Goal: Information Seeking & Learning: Learn about a topic

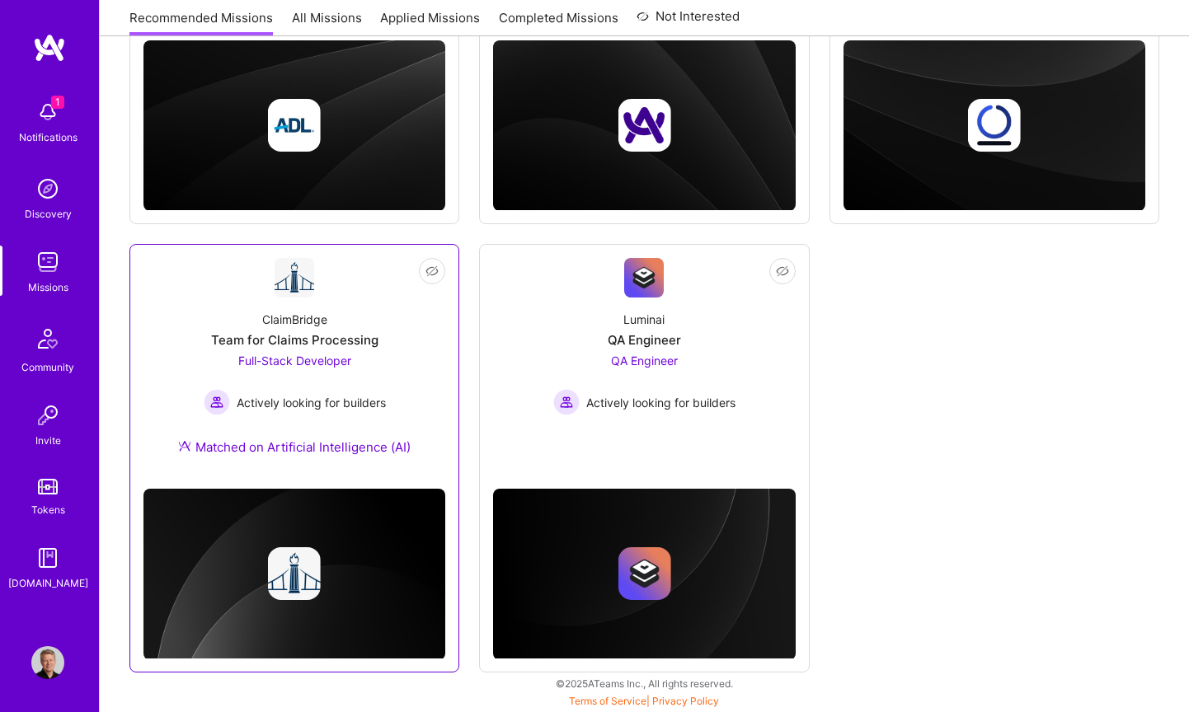
scroll to position [482, 0]
click at [172, 415] on div "ClaimBridge Team for Claims Processing Full-Stack Developer Actively looking fo…" at bounding box center [294, 387] width 302 height 178
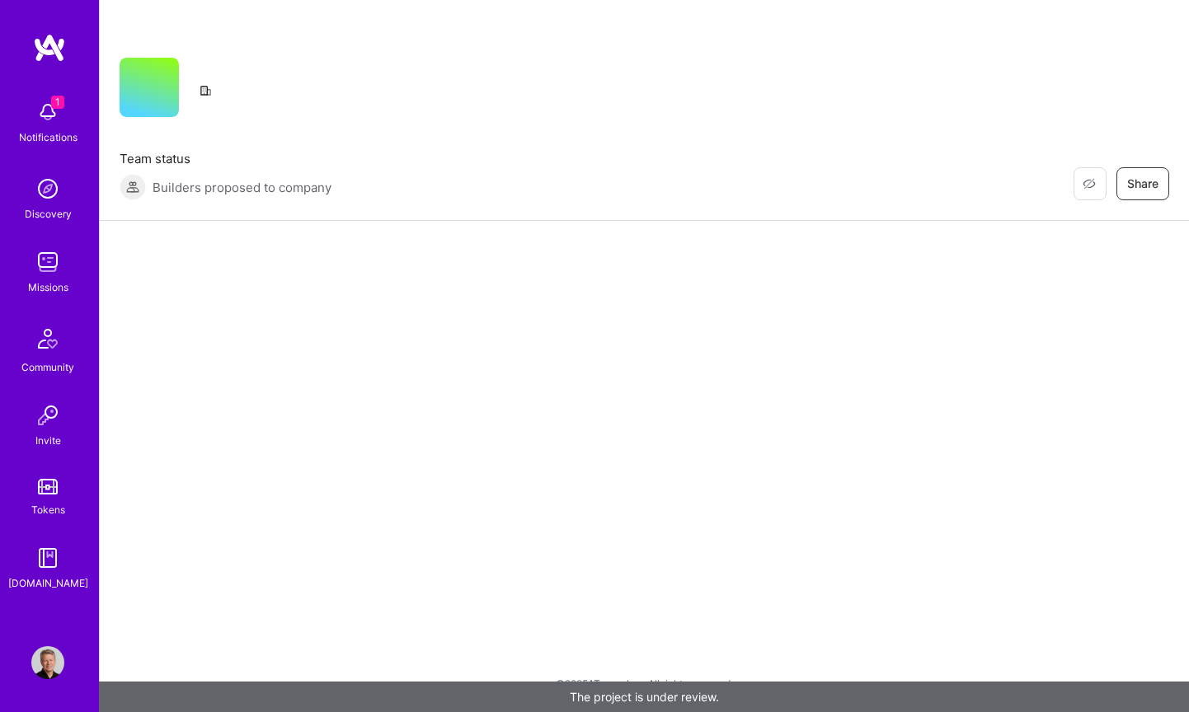
click at [46, 106] on img at bounding box center [47, 112] width 33 height 33
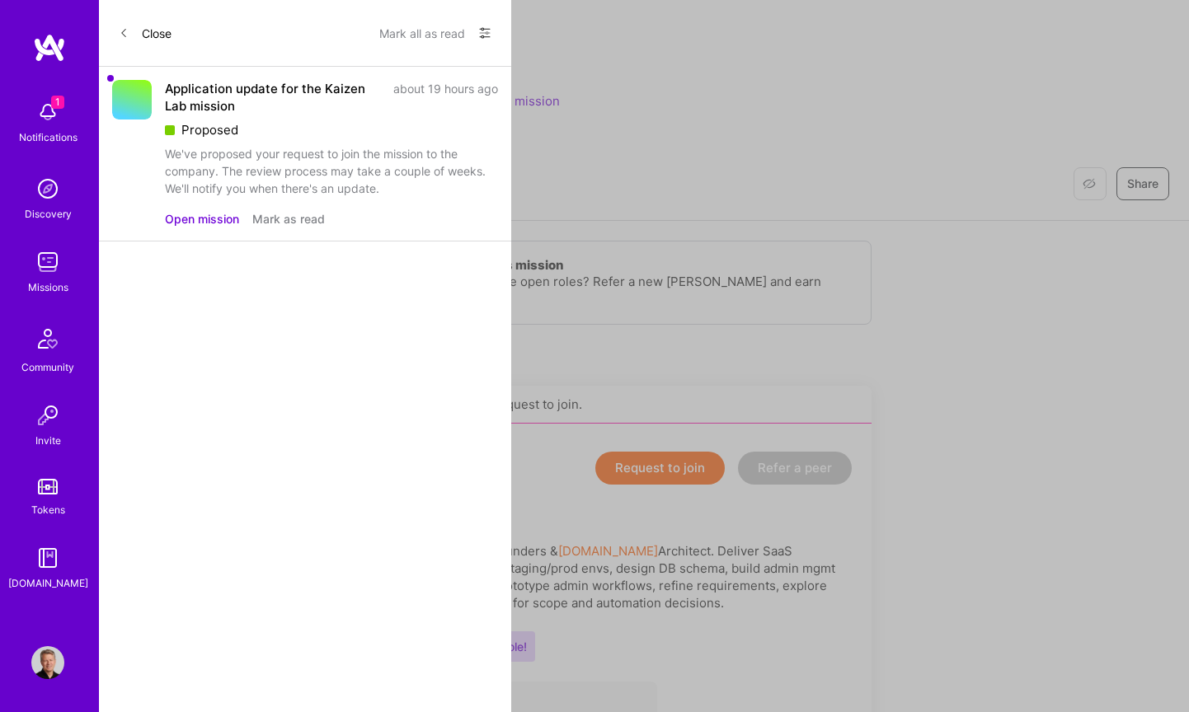
click at [422, 35] on button "Mark all as read" at bounding box center [422, 33] width 86 height 26
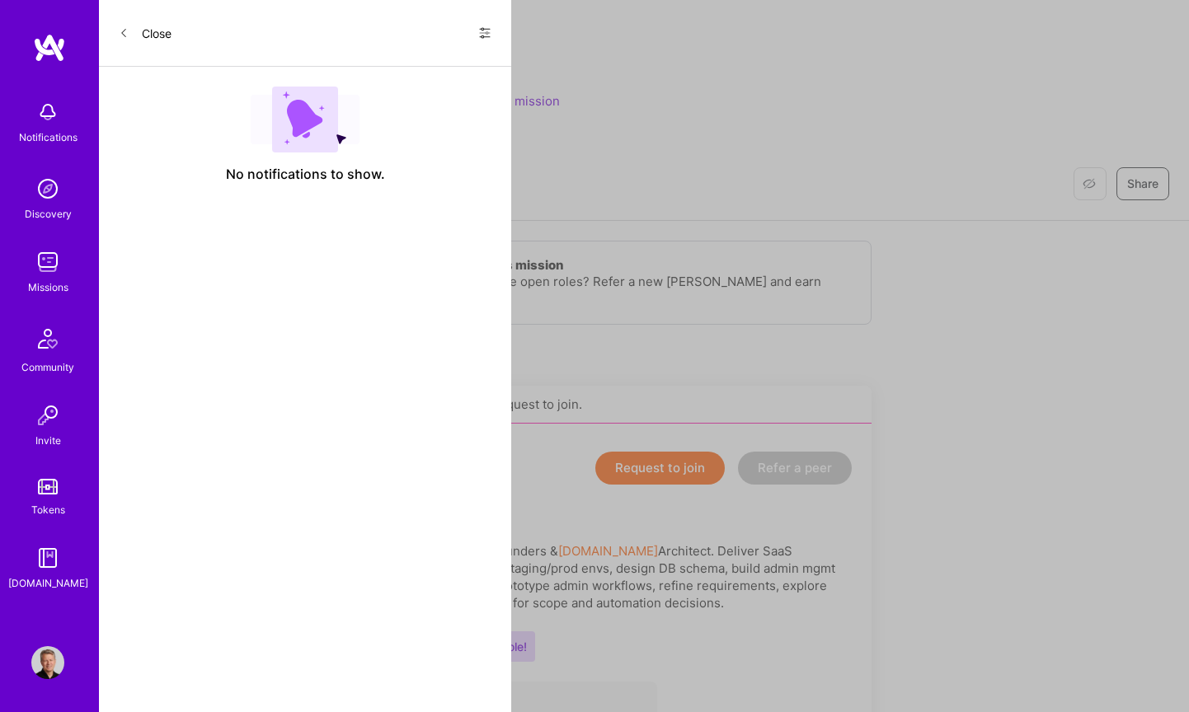
click at [153, 33] on button "Close" at bounding box center [145, 33] width 53 height 26
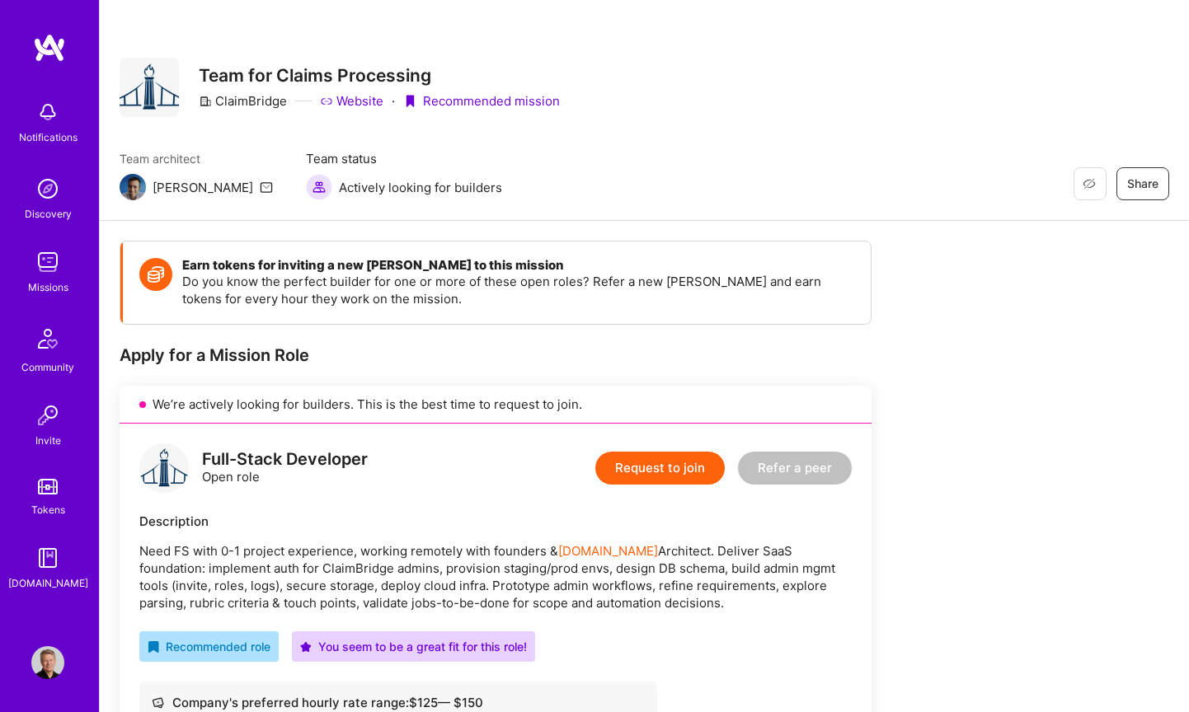
click at [35, 277] on img at bounding box center [47, 262] width 33 height 33
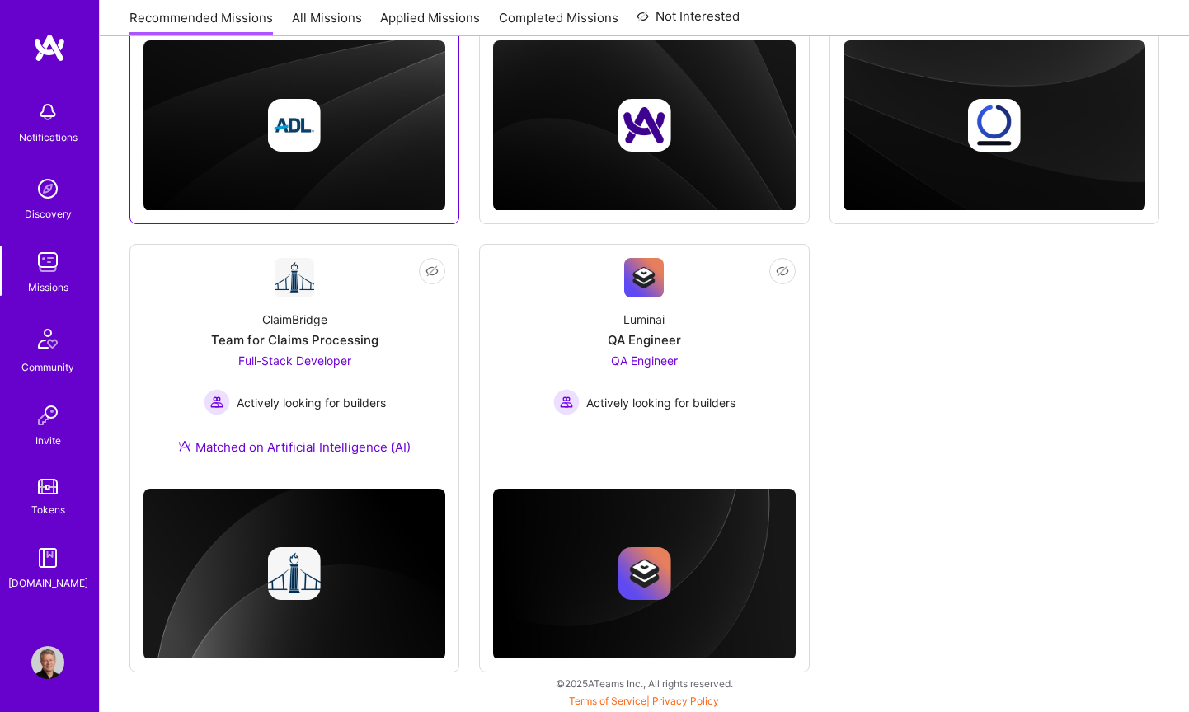
scroll to position [482, 0]
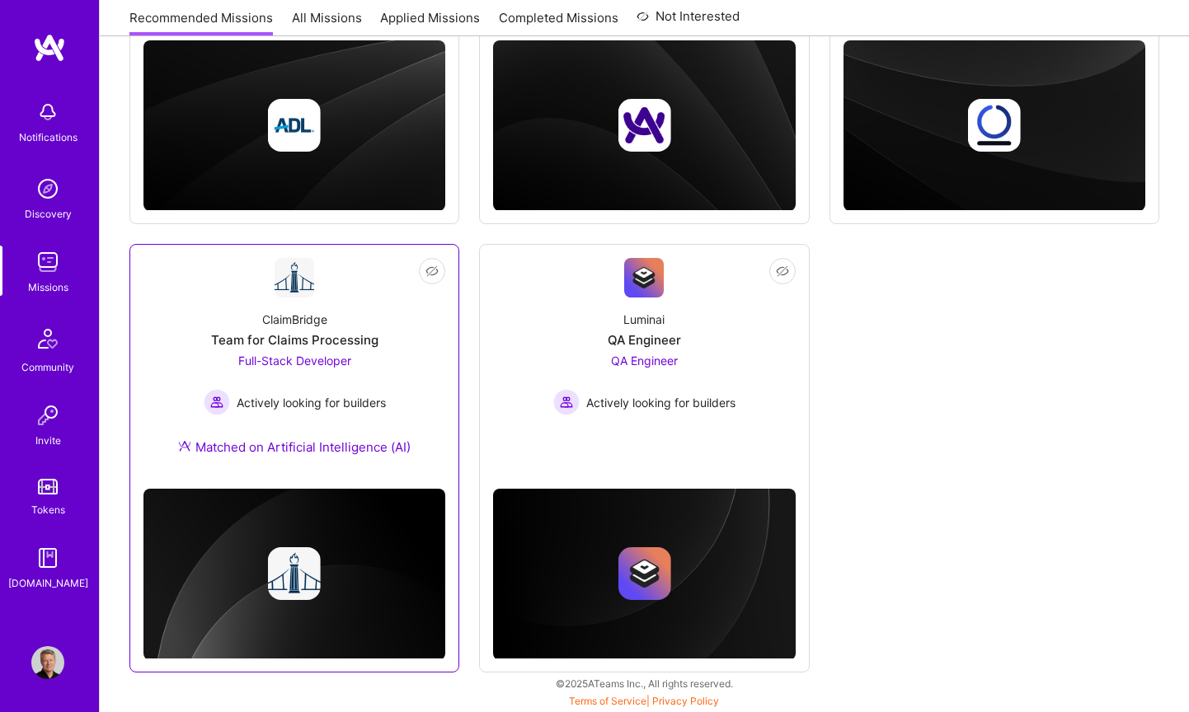
click at [358, 314] on div "ClaimBridge Team for Claims Processing Full-Stack Developer Actively looking fo…" at bounding box center [294, 387] width 302 height 178
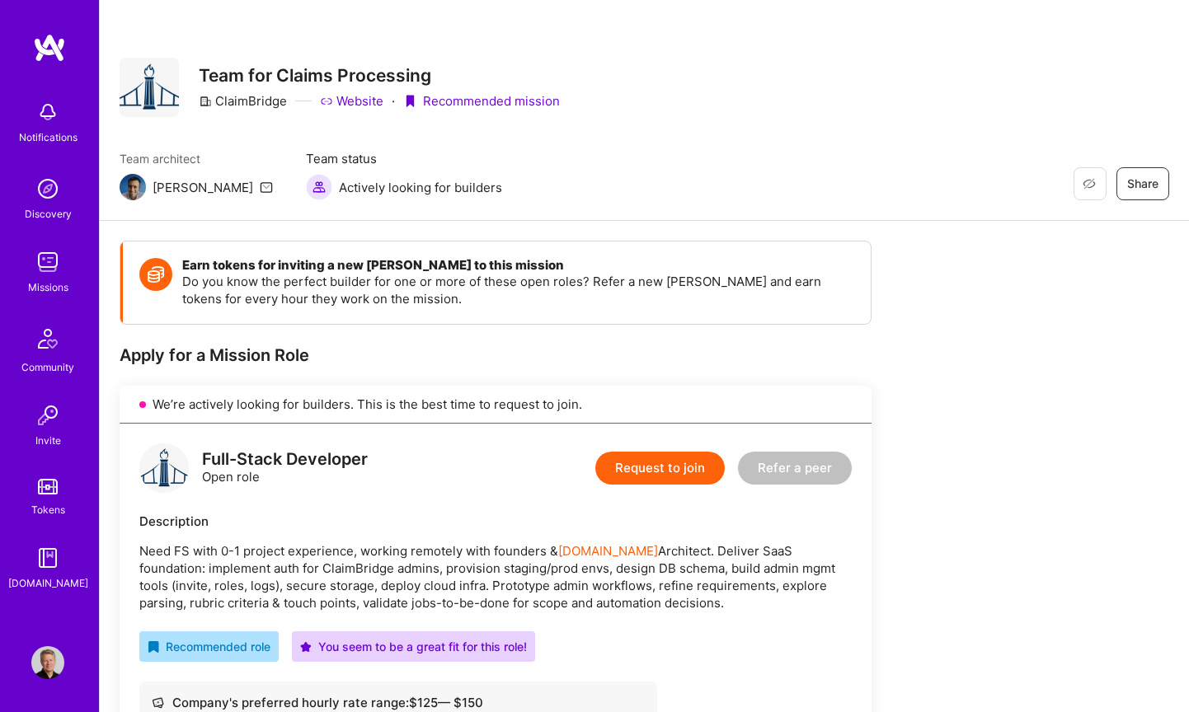
click at [48, 48] on img at bounding box center [49, 48] width 33 height 30
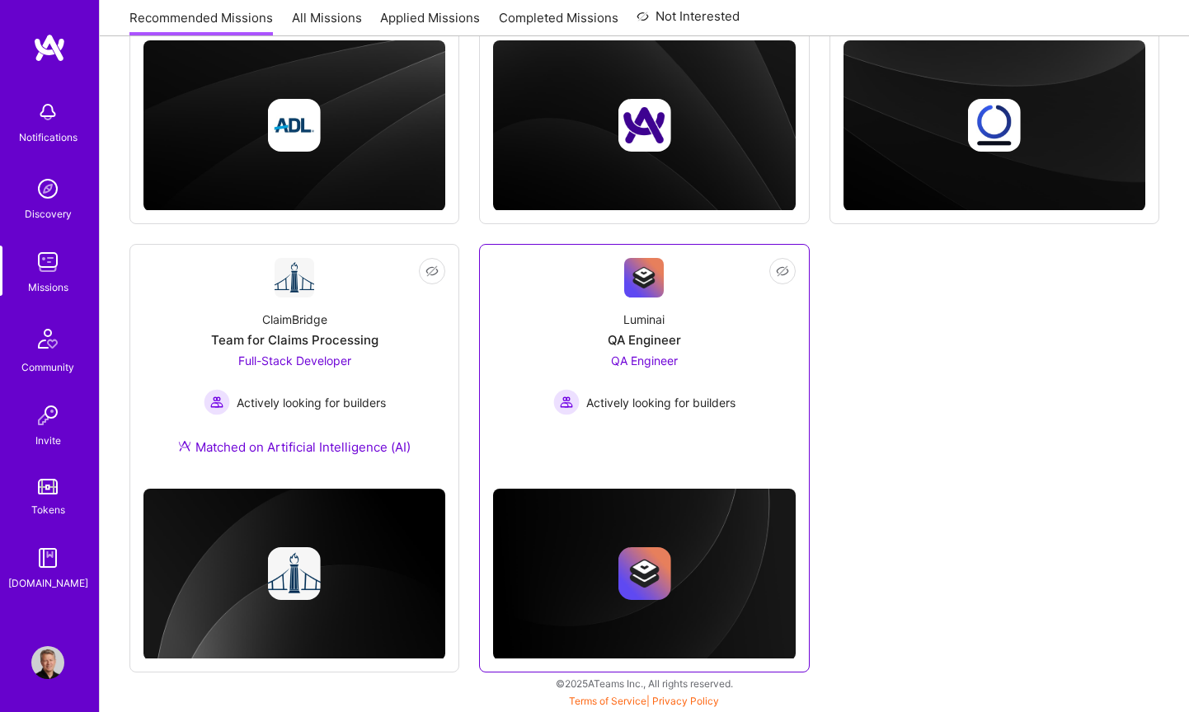
scroll to position [482, 0]
click at [674, 441] on link "Not Interested Luminai QA Engineer QA Engineer Actively looking for builders" at bounding box center [644, 355] width 302 height 194
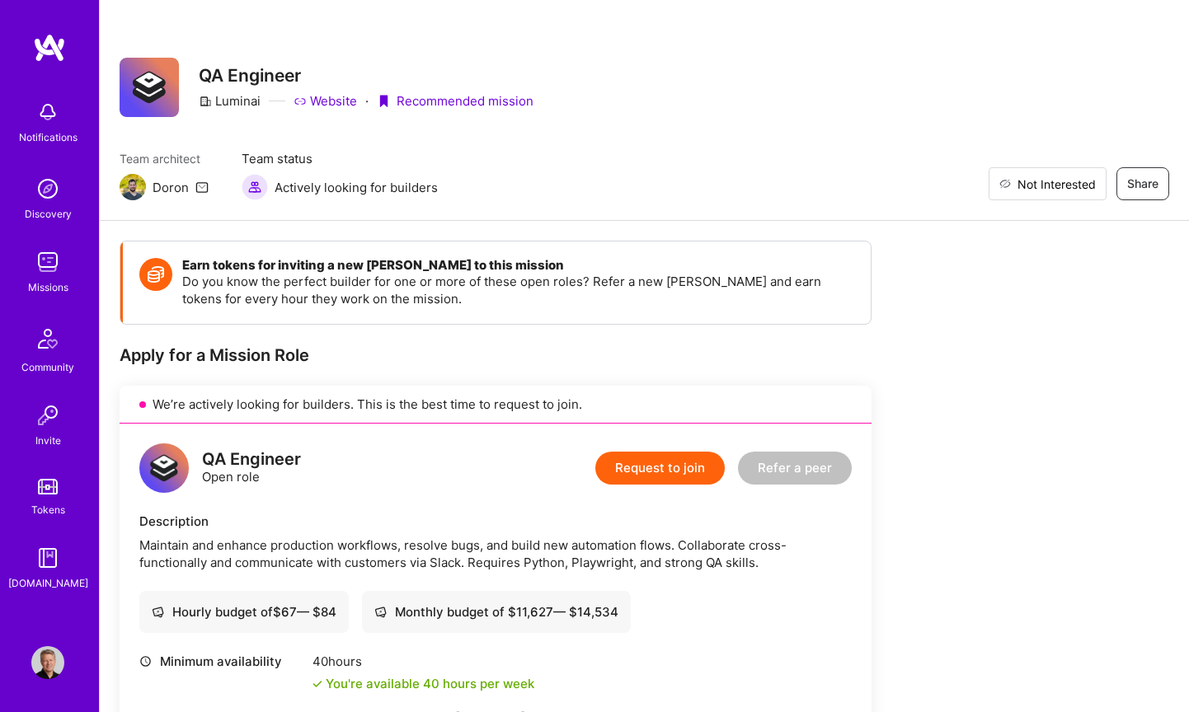
click at [1054, 181] on span "Not Interested" at bounding box center [1056, 184] width 78 height 17
click at [56, 36] on img at bounding box center [49, 48] width 33 height 30
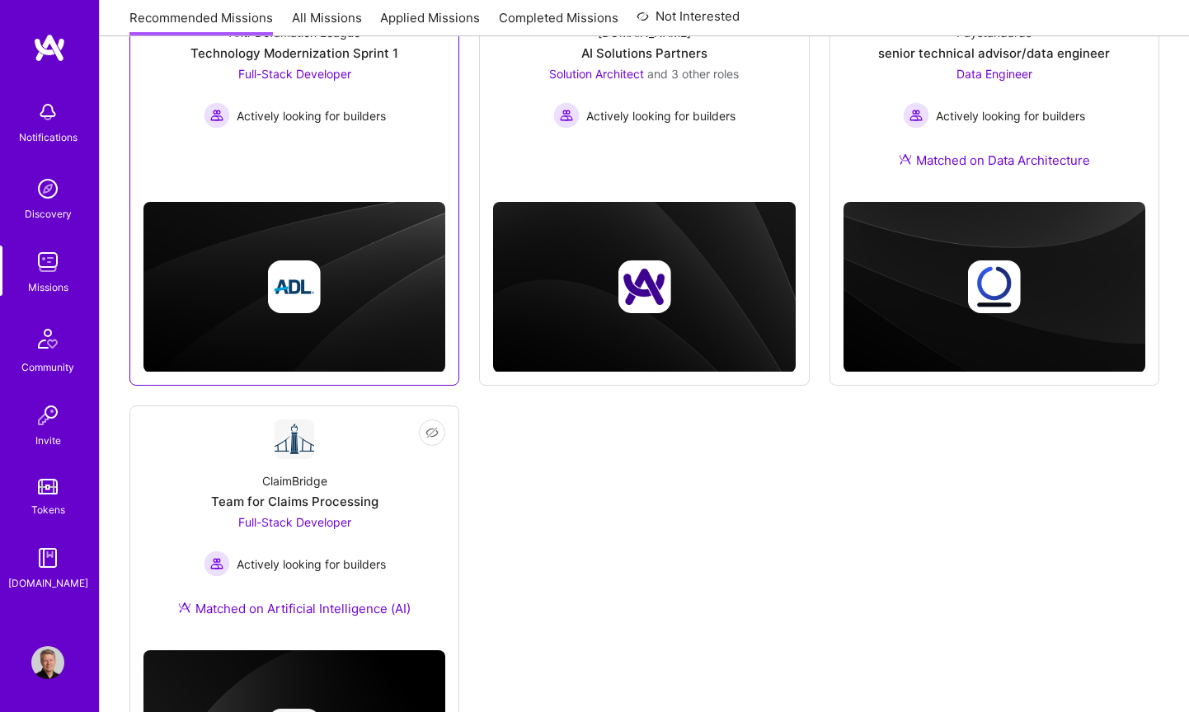
scroll to position [340, 0]
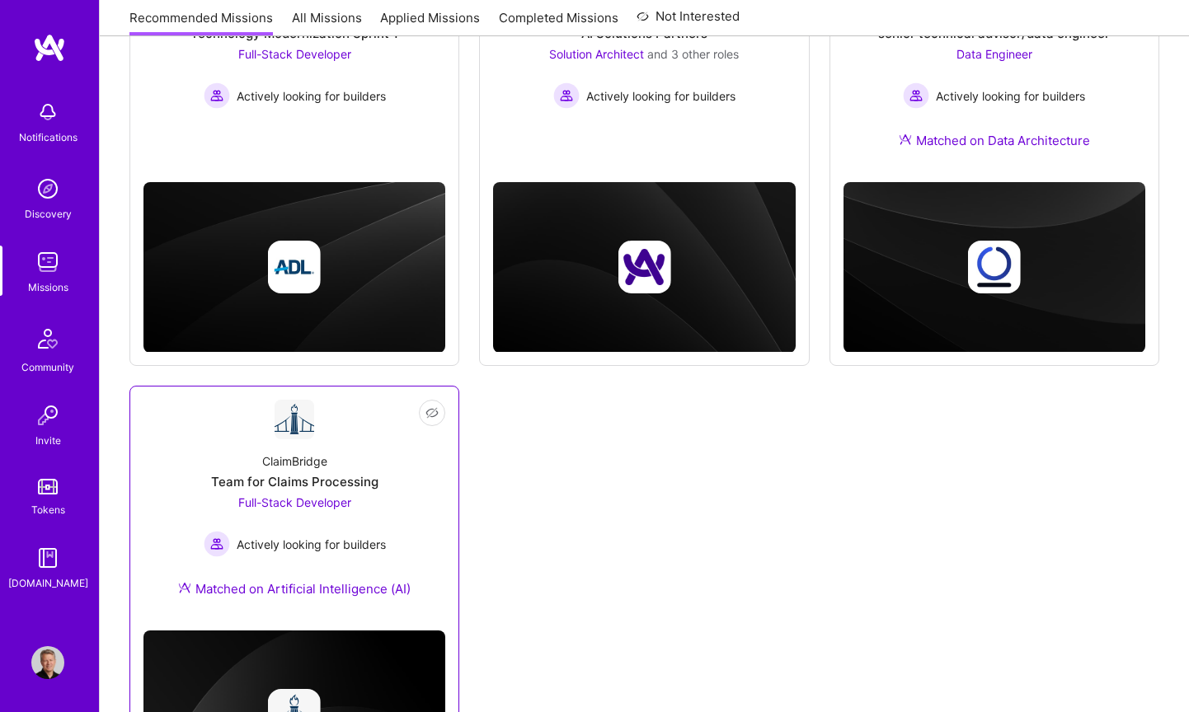
click at [370, 445] on div "ClaimBridge Team for Claims Processing Full-Stack Developer Actively looking fo…" at bounding box center [294, 528] width 302 height 178
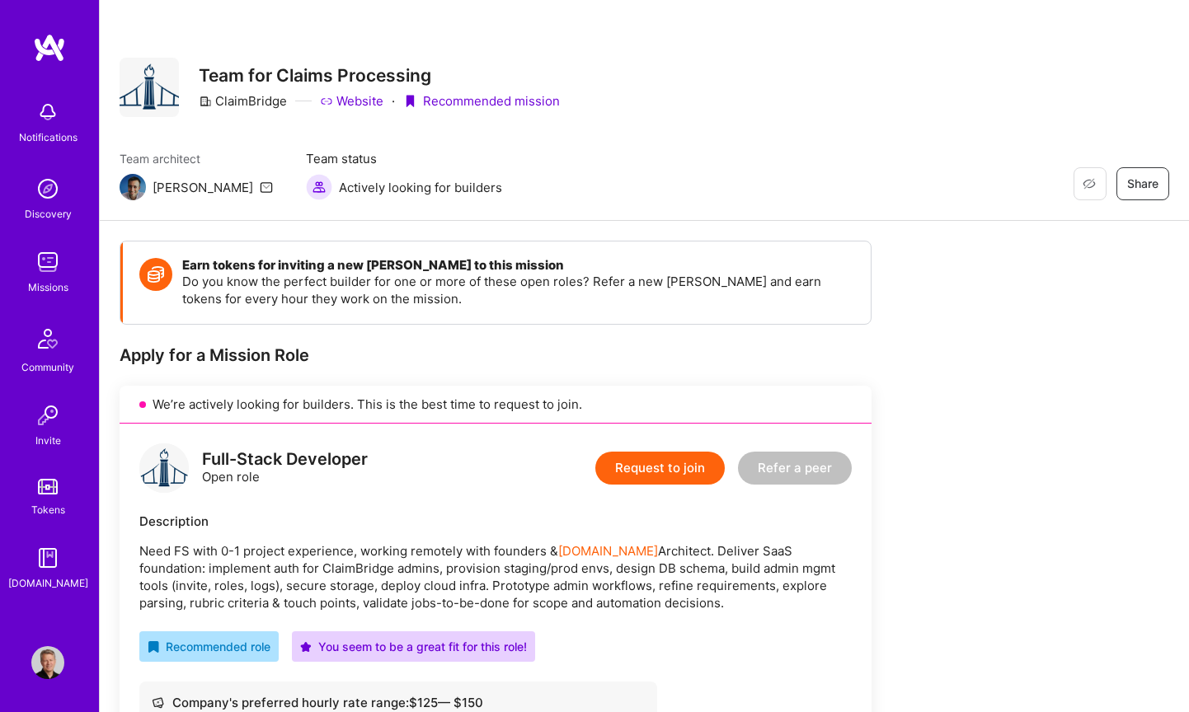
click at [126, 185] on img at bounding box center [133, 187] width 26 height 26
click at [144, 185] on img at bounding box center [133, 187] width 26 height 26
click at [155, 185] on div "[PERSON_NAME]" at bounding box center [203, 187] width 101 height 17
click at [127, 185] on img at bounding box center [133, 187] width 26 height 26
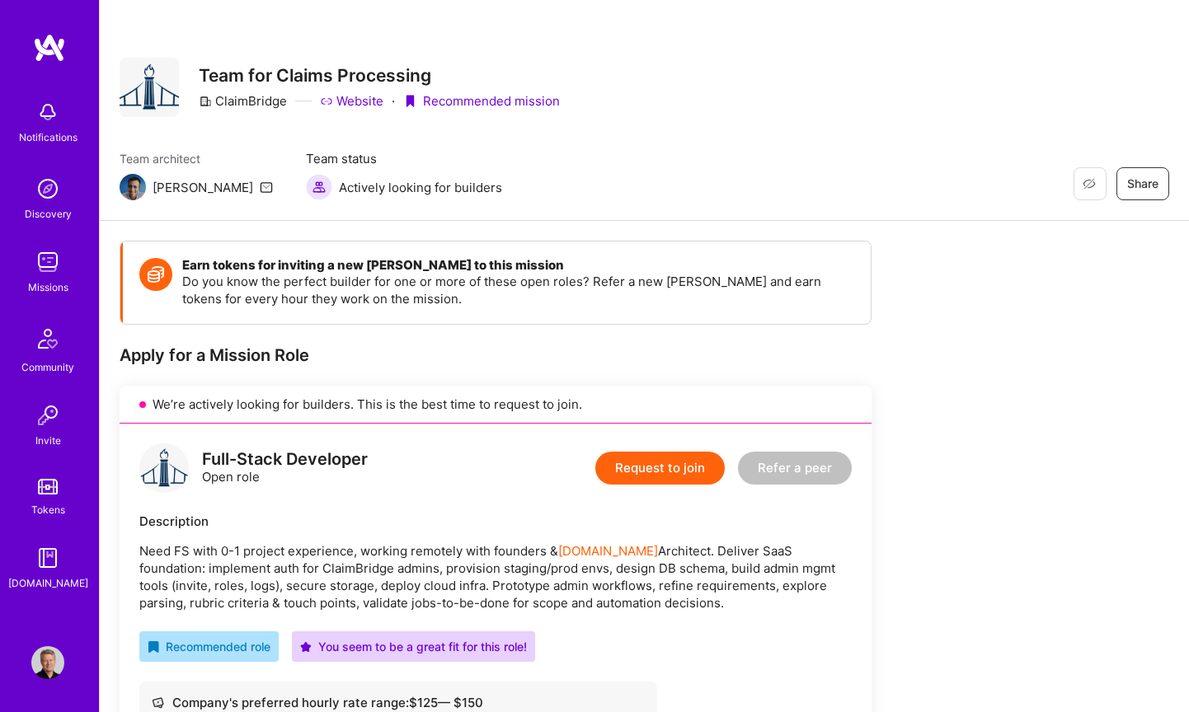
click at [49, 44] on img at bounding box center [49, 48] width 33 height 30
